Goal: Transaction & Acquisition: Purchase product/service

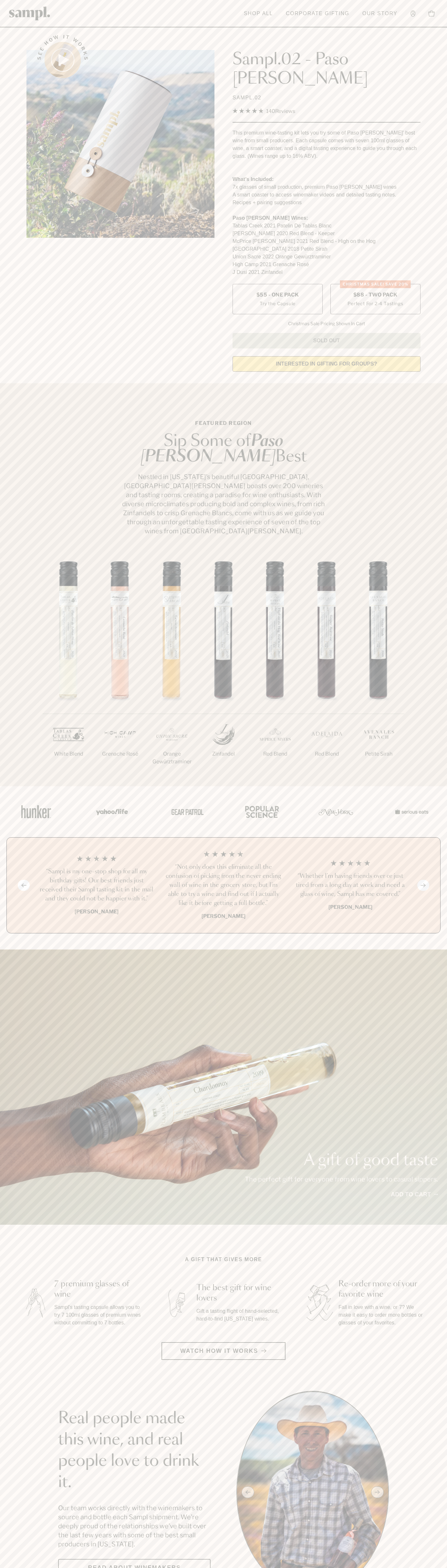
click at [375, 284] on label "CHRISTMAS SALE! Save 20% $88 - Two Pack Perfect For 2-4 Tastings" at bounding box center [375, 299] width 90 height 30
click at [189, 7] on header "Toggle navigation menu Shop All Corporate Gifting Our Story Account Story Shop …" at bounding box center [224, 13] width 447 height 27
click at [442, 284] on section "See how it works Sampl.02 - Paso Robles SAMPL.02 4.9 Rated 4.9 out of 5 stars 1…" at bounding box center [224, 201] width 447 height 351
click at [78, 1567] on html "Skip to main content Toggle navigation menu Shop All Corporate Gifting Our Stor…" at bounding box center [224, 1582] width 447 height 3164
click at [23, 526] on section "Featured Region Sip Some of Paso Robles Best Nestled in California’s beautiful …" at bounding box center [224, 585] width 447 height 403
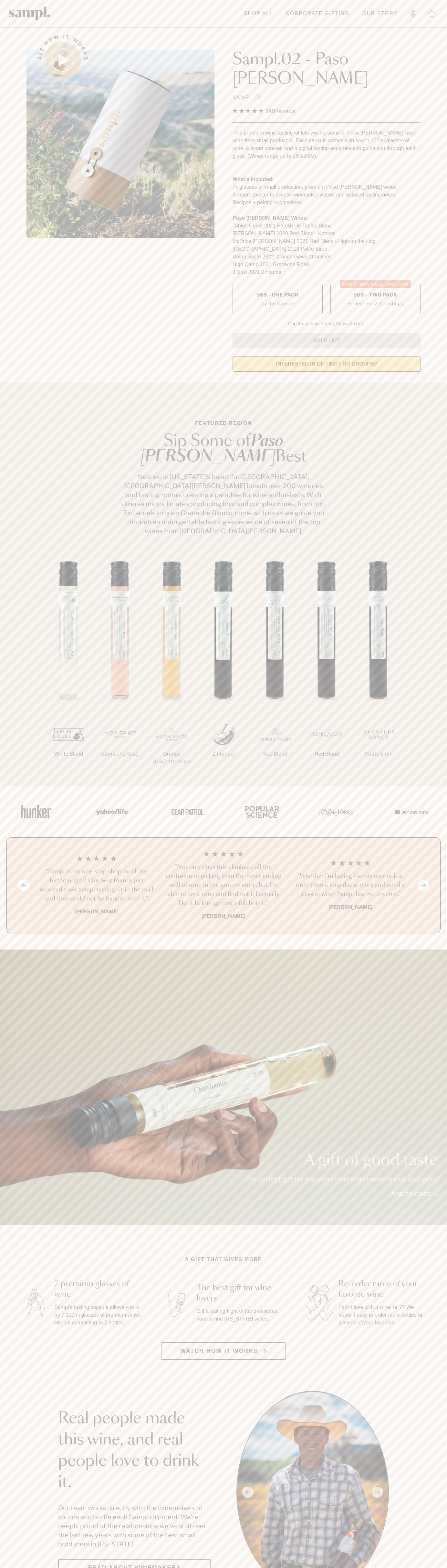
click at [375, 284] on label "CHRISTMAS SALE! Save 20% $88 - Two Pack Perfect For 2-4 Tastings" at bounding box center [375, 299] width 90 height 30
